Goal: Task Accomplishment & Management: Manage account settings

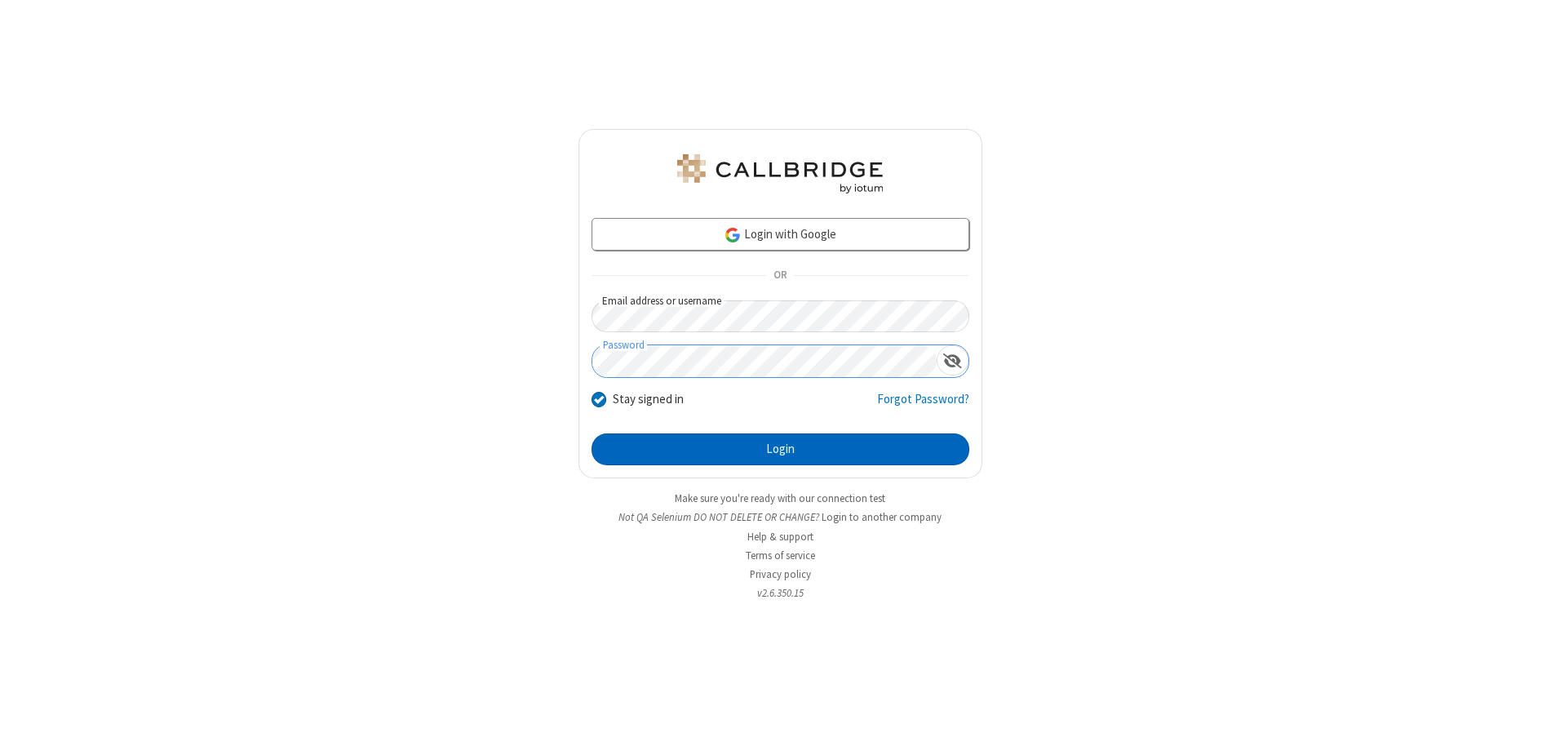
click at [780, 449] on button "Login" at bounding box center [781, 449] width 378 height 33
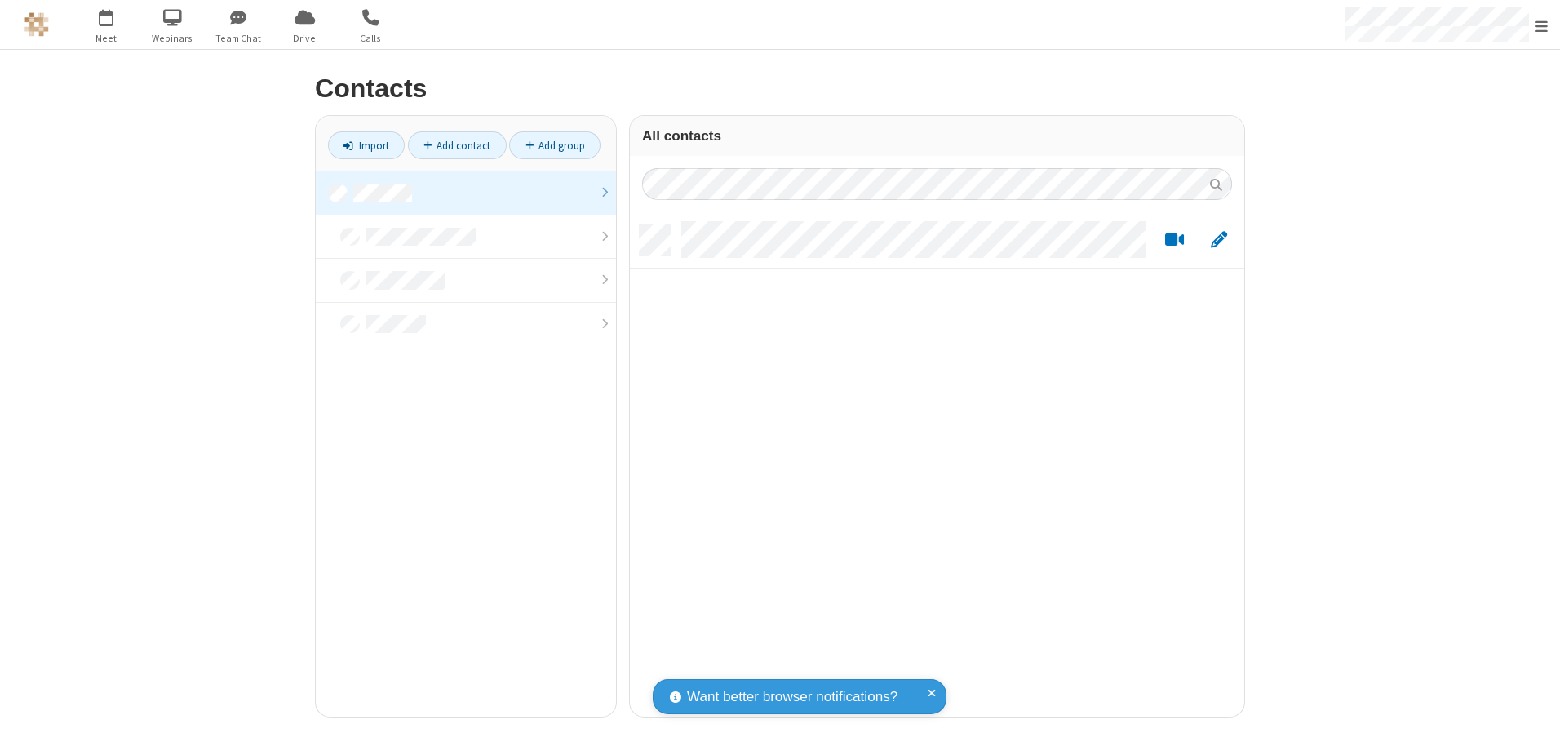
scroll to position [492, 602]
click at [466, 193] on link at bounding box center [466, 193] width 300 height 44
click at [457, 145] on link "Add contact" at bounding box center [457, 145] width 99 height 28
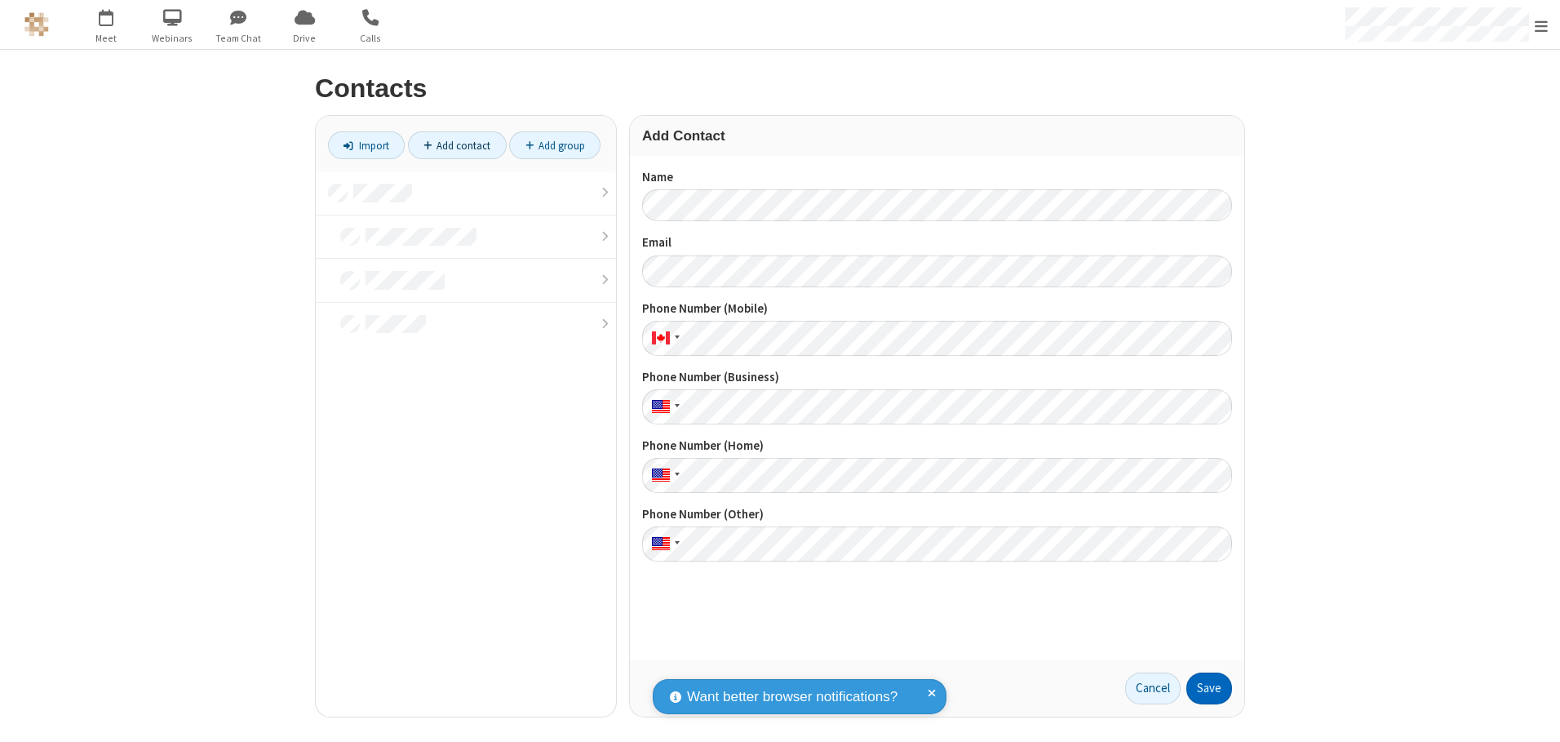
click at [1209, 688] on button "Save" at bounding box center [1209, 688] width 46 height 33
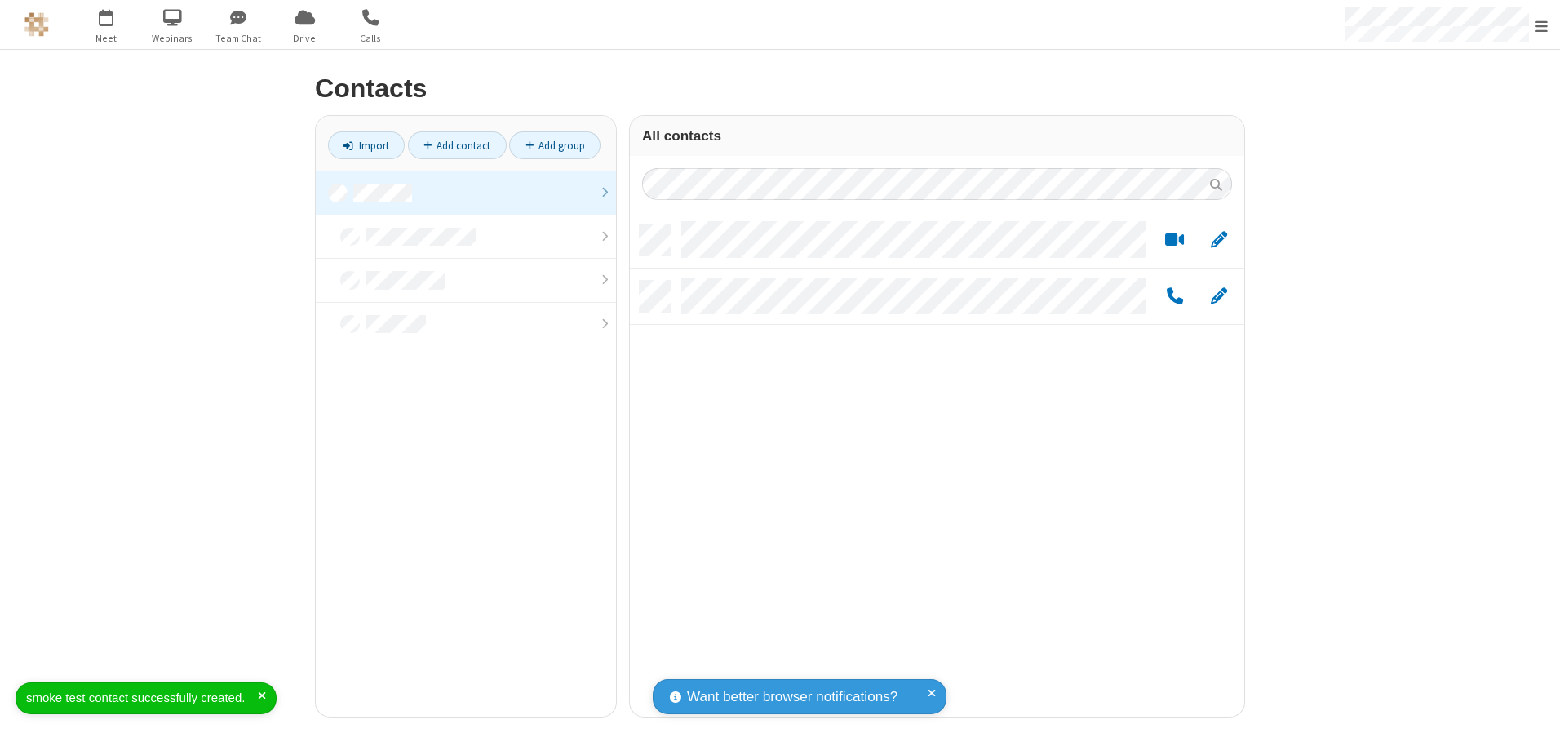
scroll to position [492, 602]
click at [457, 145] on link "Add contact" at bounding box center [457, 145] width 99 height 28
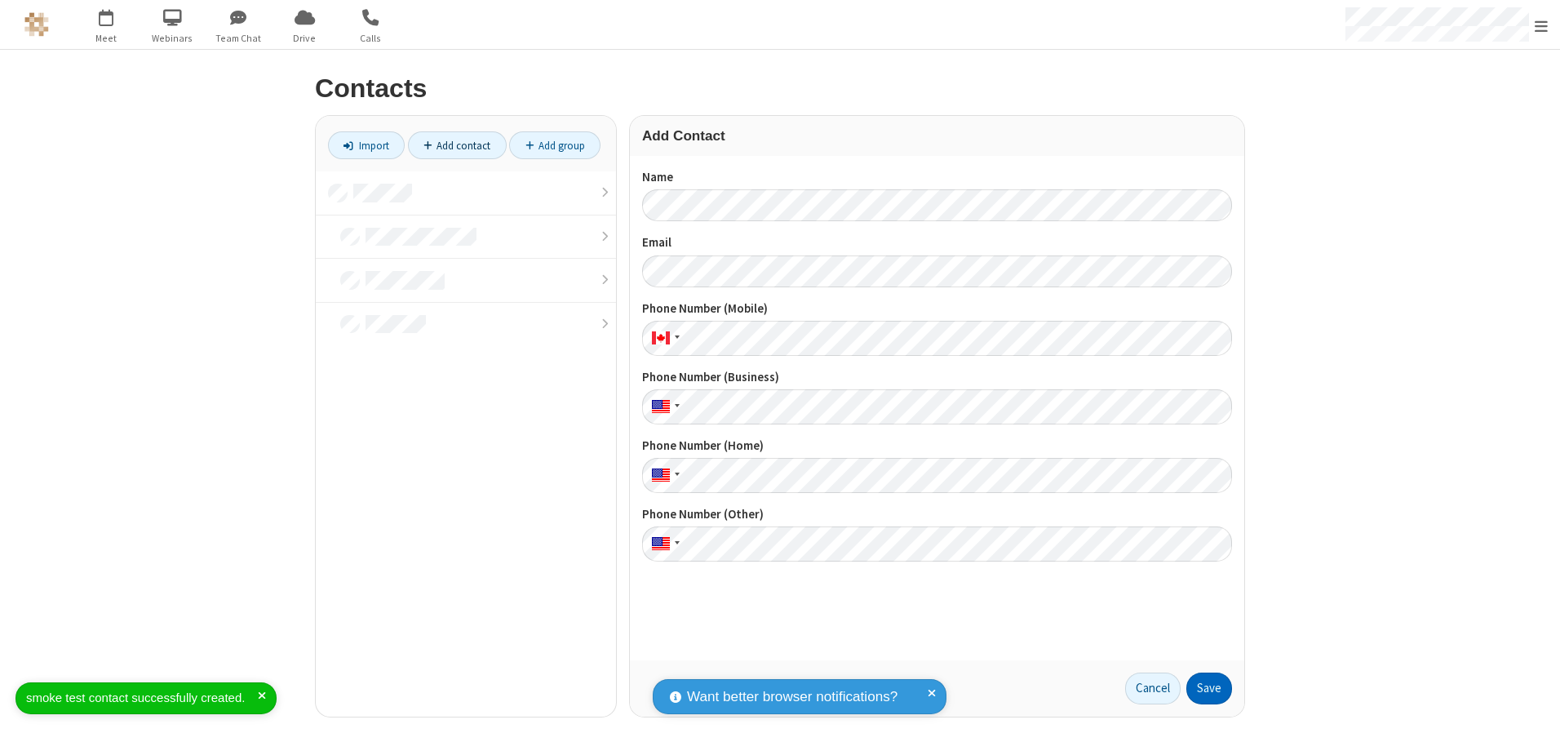
click at [1209, 688] on button "Save" at bounding box center [1209, 688] width 46 height 33
